Goal: Information Seeking & Learning: Find specific fact

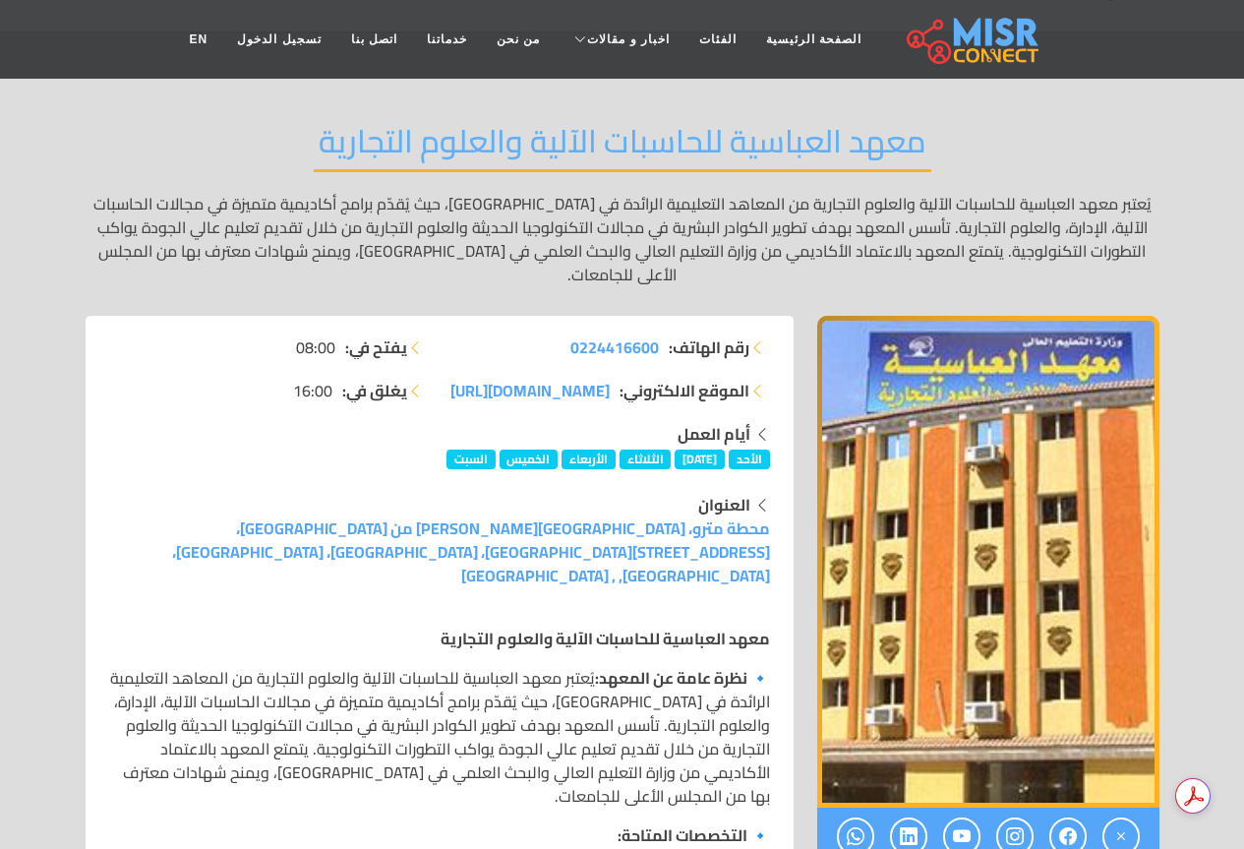
scroll to position [197, 0]
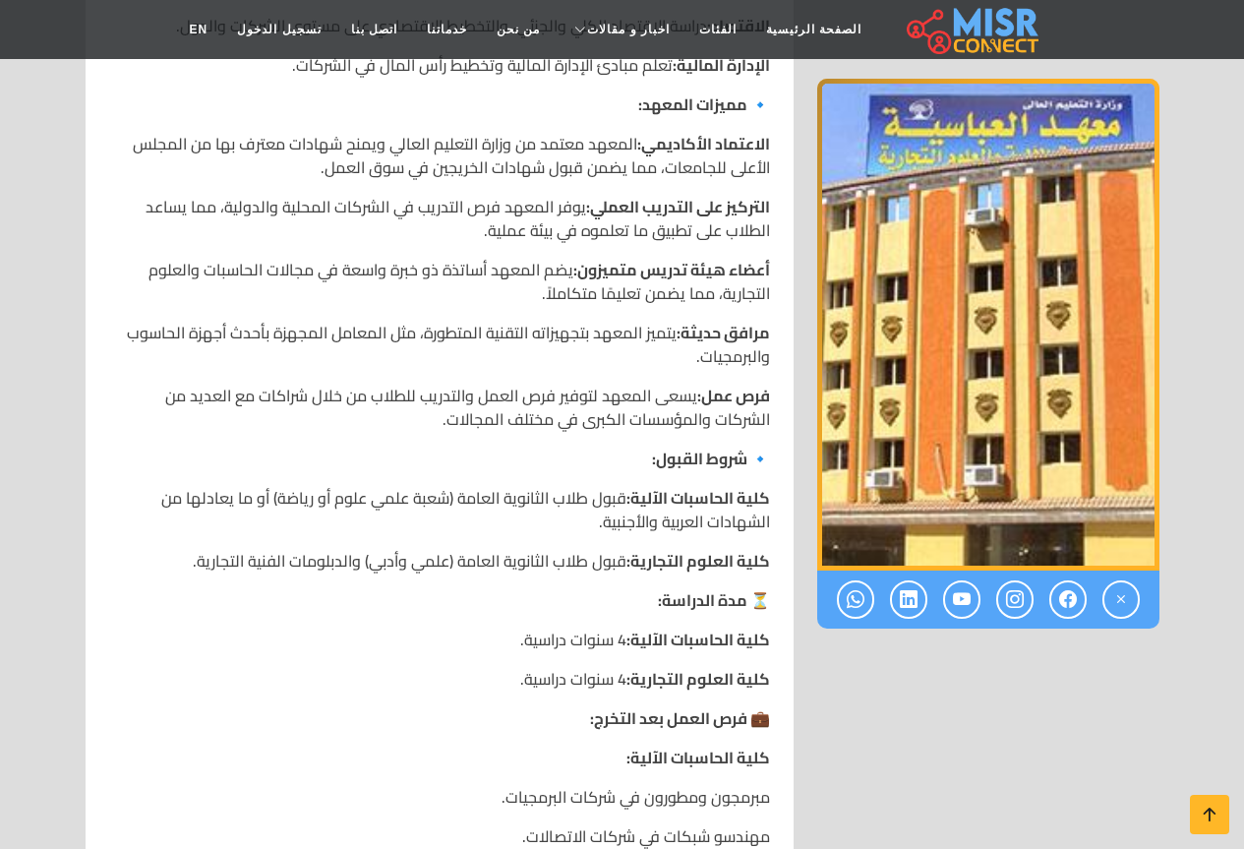
scroll to position [1377, 0]
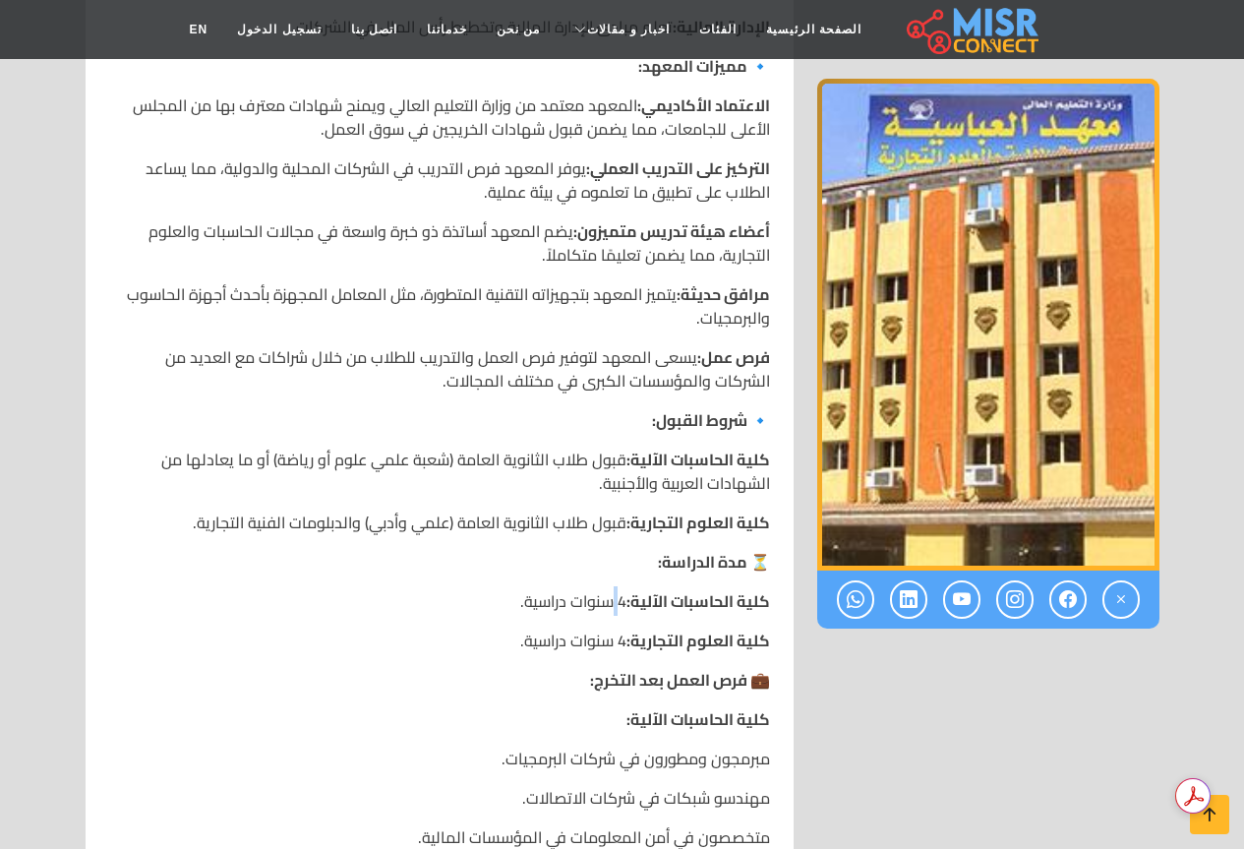
click at [614, 589] on p "كلية الحاسبات الآلية: 4 سنوات دراسية." at bounding box center [439, 601] width 661 height 24
drag, startPoint x: 622, startPoint y: 568, endPoint x: 613, endPoint y: 570, distance: 10.0
click at [613, 628] on p "كلية العلوم التجارية: 4 سنوات دراسية." at bounding box center [439, 640] width 661 height 24
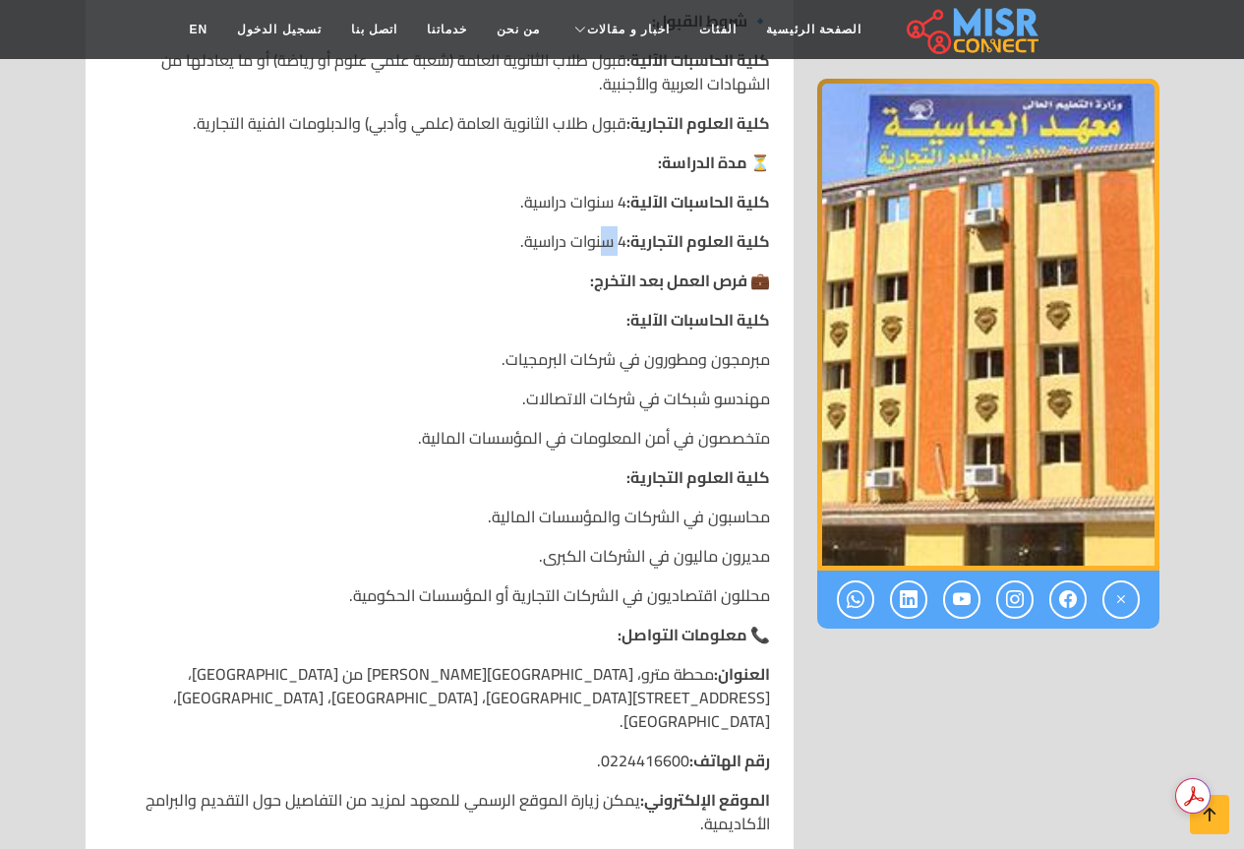
scroll to position [1868, 0]
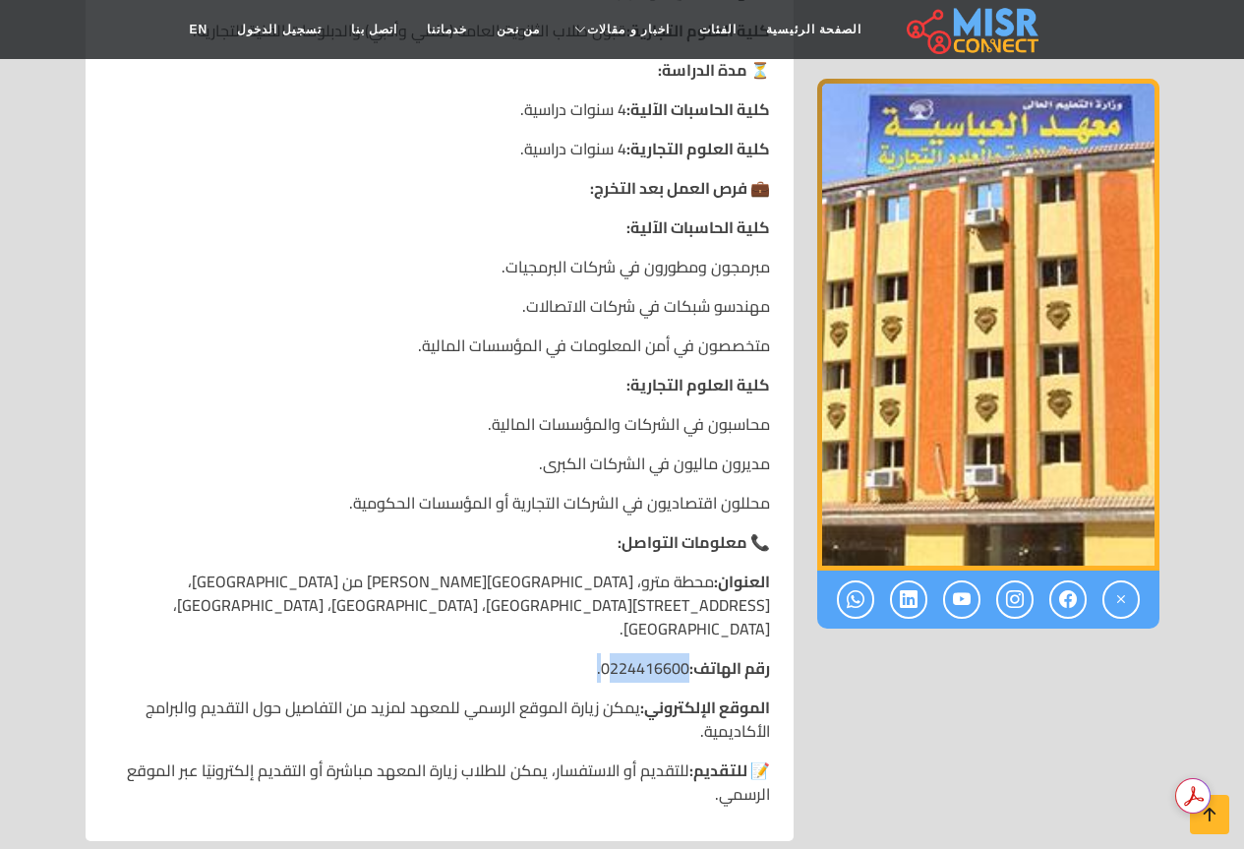
drag, startPoint x: 684, startPoint y: 574, endPoint x: 596, endPoint y: 576, distance: 88.5
click at [596, 656] on p "رقم الهاتف: 0224416600." at bounding box center [439, 668] width 661 height 24
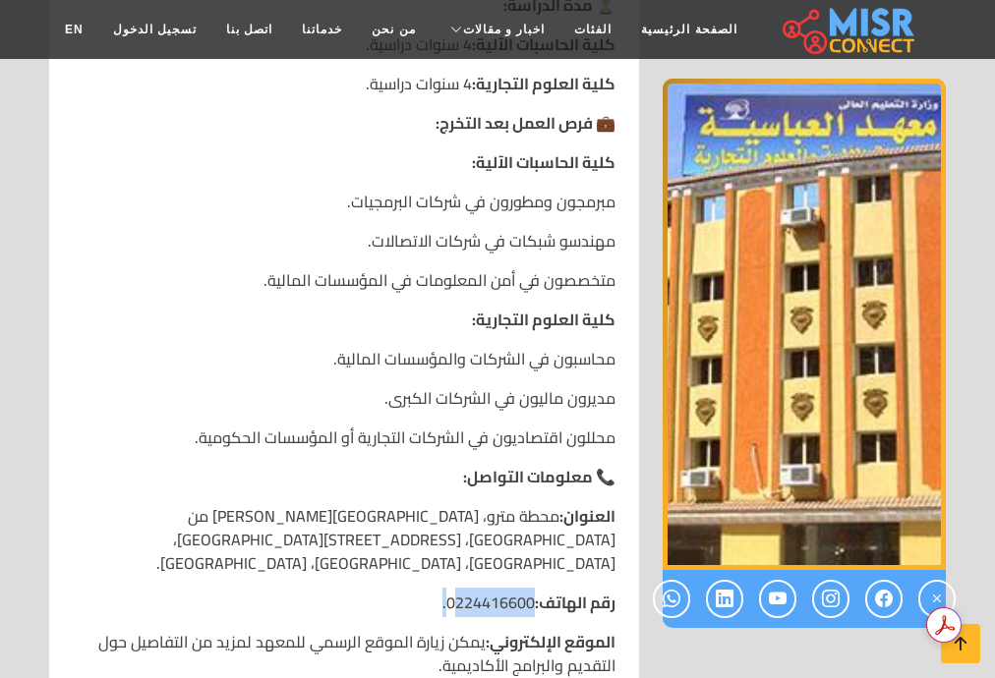
scroll to position [2006, 0]
